Goal: Information Seeking & Learning: Learn about a topic

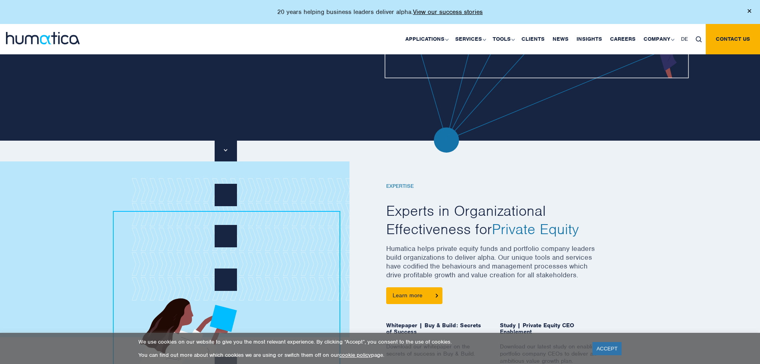
scroll to position [319, 0]
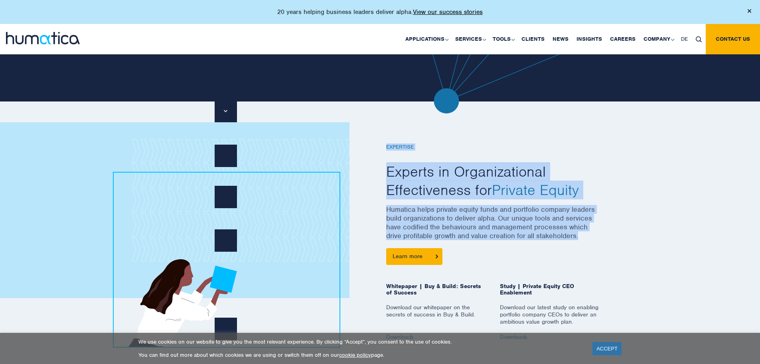
drag, startPoint x: 384, startPoint y: 210, endPoint x: 586, endPoint y: 235, distance: 203.5
click at [586, 235] on div "EXPERTISE Experts in Organizational Effectiveness for Private Equity Humatica h…" at bounding box center [494, 232] width 228 height 216
click at [590, 235] on p "Humatica helps private equity funds and portfolio company leaders build organiz…" at bounding box center [494, 226] width 216 height 43
click at [590, 236] on p "Humatica helps private equity funds and portfolio company leaders build organiz…" at bounding box center [494, 226] width 216 height 43
click at [556, 229] on p "Humatica helps private equity funds and portfolio company leaders build organiz…" at bounding box center [494, 226] width 216 height 43
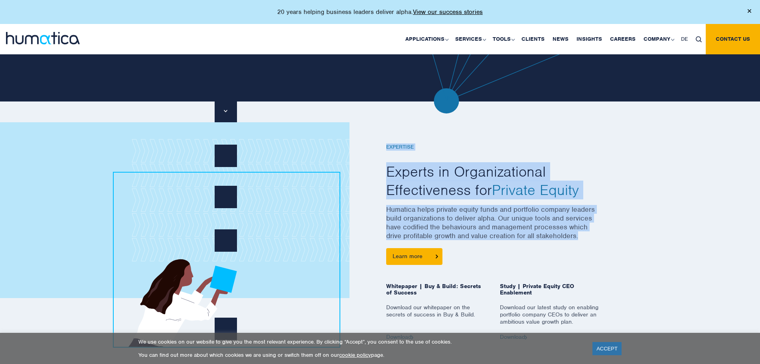
scroll to position [359, 0]
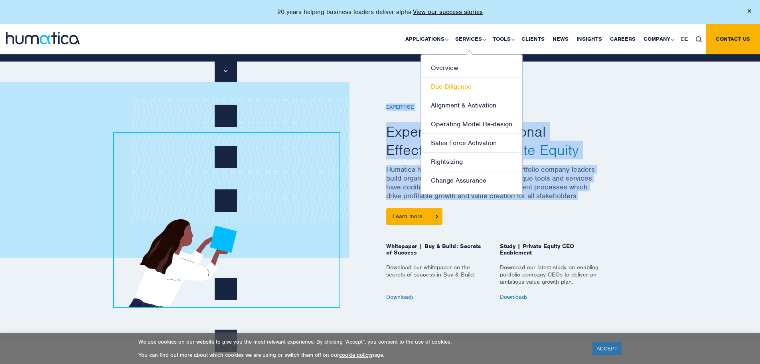
click at [461, 85] on link "Due Diligence" at bounding box center [471, 86] width 101 height 19
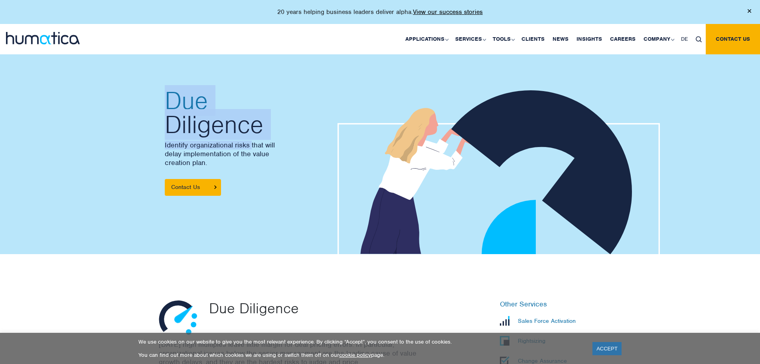
drag, startPoint x: 164, startPoint y: 143, endPoint x: 252, endPoint y: 145, distance: 88.6
click at [252, 145] on div "Due Diligence Identify organizational risks that will delay implementation of t…" at bounding box center [267, 142] width 216 height 224
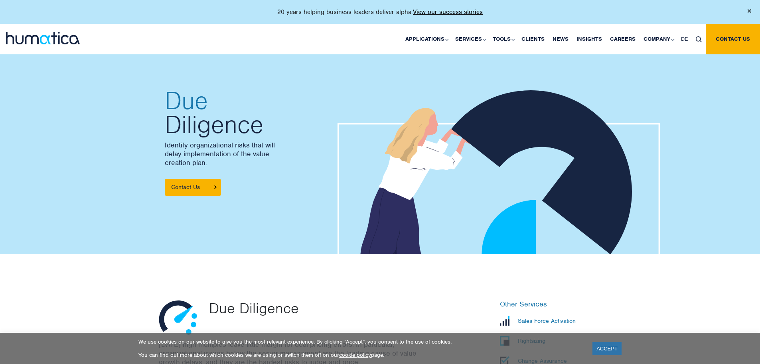
click at [242, 154] on p "Identify organizational risks that will delay implementation of the value creat…" at bounding box center [269, 154] width 208 height 26
click at [247, 152] on p "Identify organizational risks that will delay implementation of the value creat…" at bounding box center [269, 154] width 208 height 26
drag, startPoint x: 48, startPoint y: 44, endPoint x: 12, endPoint y: 43, distance: 36.3
click at [12, 43] on div at bounding box center [63, 34] width 115 height 20
click at [74, 94] on div "Due Diligence Identify organizational risks that will delay implementation of t…" at bounding box center [380, 142] width 760 height 224
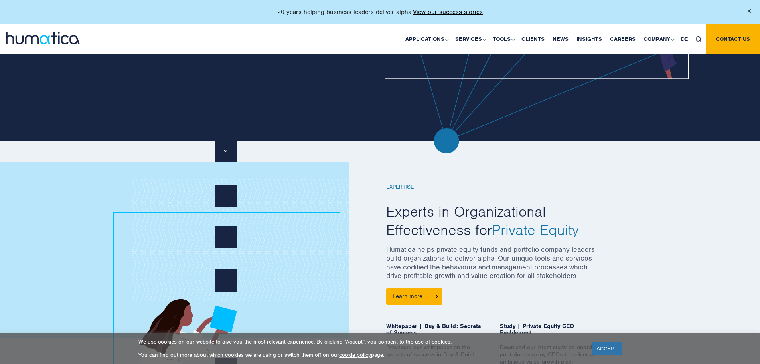
scroll to position [359, 0]
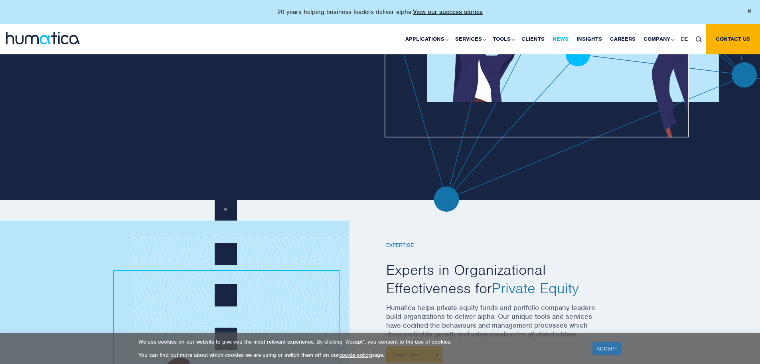
scroll to position [200, 0]
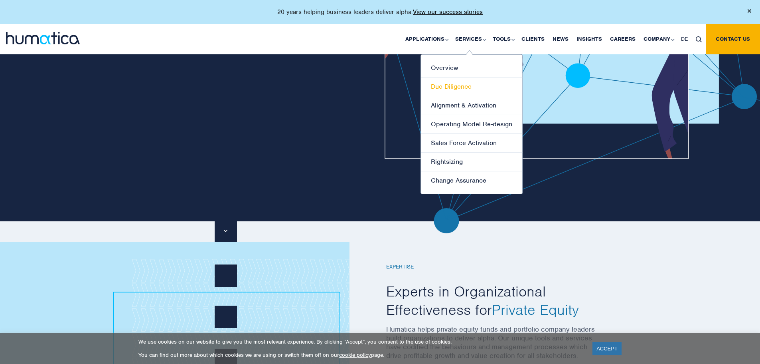
click at [467, 87] on link "Due Diligence" at bounding box center [471, 86] width 101 height 19
